Goal: Find contact information: Find contact information

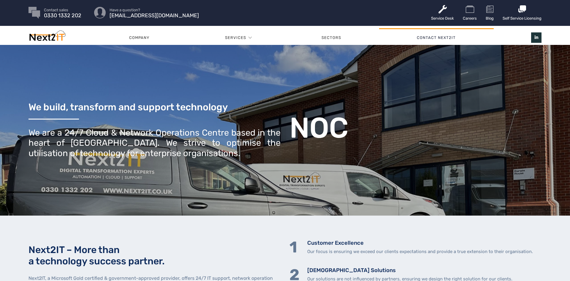
click at [436, 38] on link "Contact Next2IT" at bounding box center [436, 38] width 115 height 18
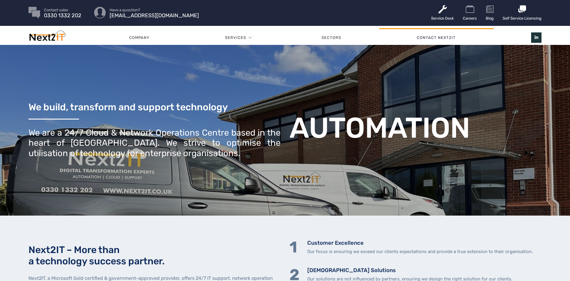
click at [436, 38] on link "Contact Next2IT" at bounding box center [436, 38] width 115 height 18
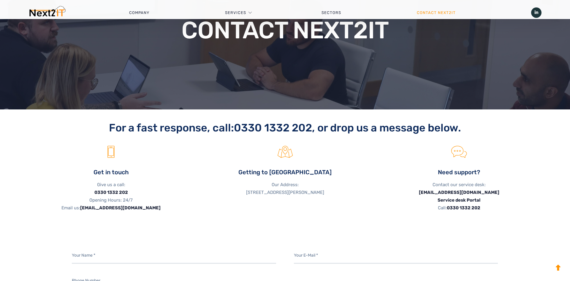
scroll to position [117, 0]
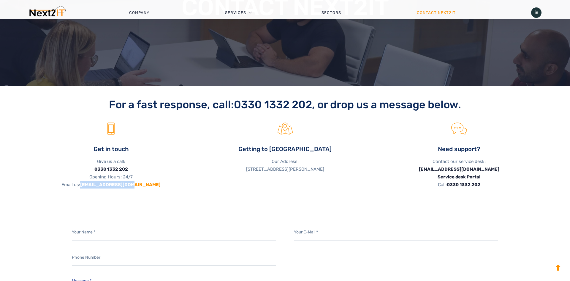
drag, startPoint x: 149, startPoint y: 186, endPoint x: 98, endPoint y: 183, distance: 50.6
click at [98, 183] on p "Give us a call: [PHONE_NUMBER] Opening Hours: 24/7 Email us: [EMAIL_ADDRESS][DO…" at bounding box center [111, 172] width 165 height 31
copy link "[EMAIL_ADDRESS][DOMAIN_NAME]"
